Goal: Transaction & Acquisition: Purchase product/service

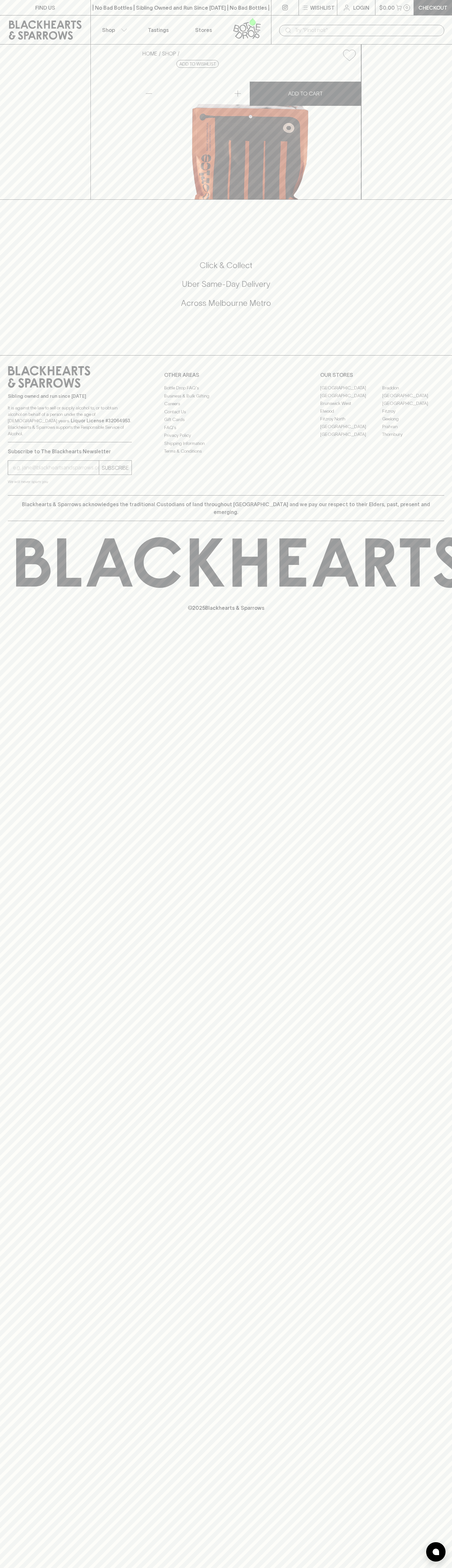
click at [127, 22] on button "Shop" at bounding box center [113, 29] width 45 height 29
click at [443, 681] on div at bounding box center [226, 784] width 452 height 1568
click at [174, 1567] on html "FIND US | No Bad Bottles | Sibling Owned and Run Since [DATE] | No Bad Bottles …" at bounding box center [226, 784] width 452 height 1568
click at [30, 175] on div at bounding box center [226, 784] width 452 height 1568
